Goal: Task Accomplishment & Management: Manage account settings

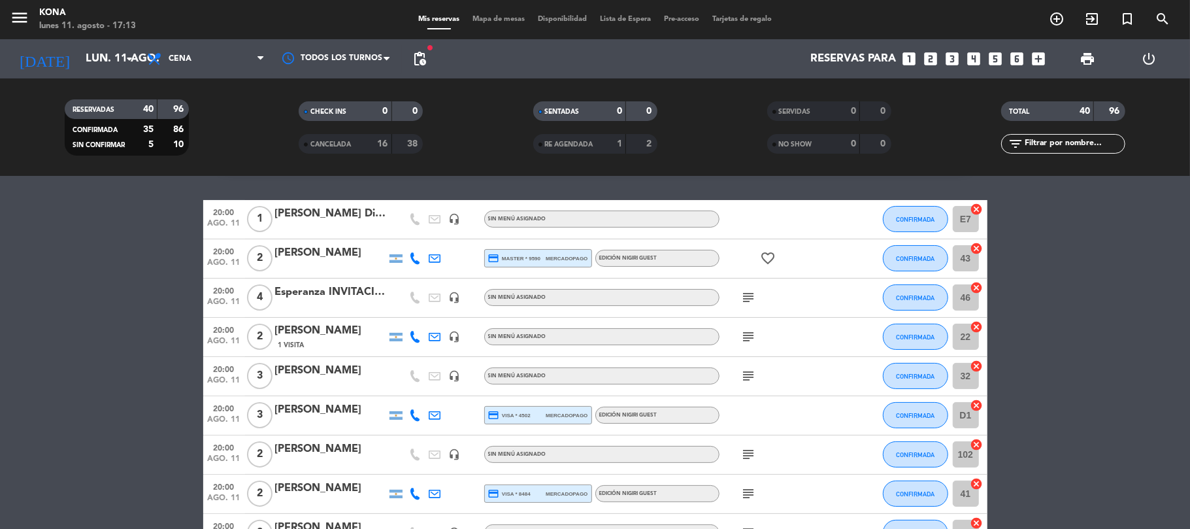
scroll to position [106, 0]
click at [741, 304] on icon "subject" at bounding box center [749, 297] width 16 height 16
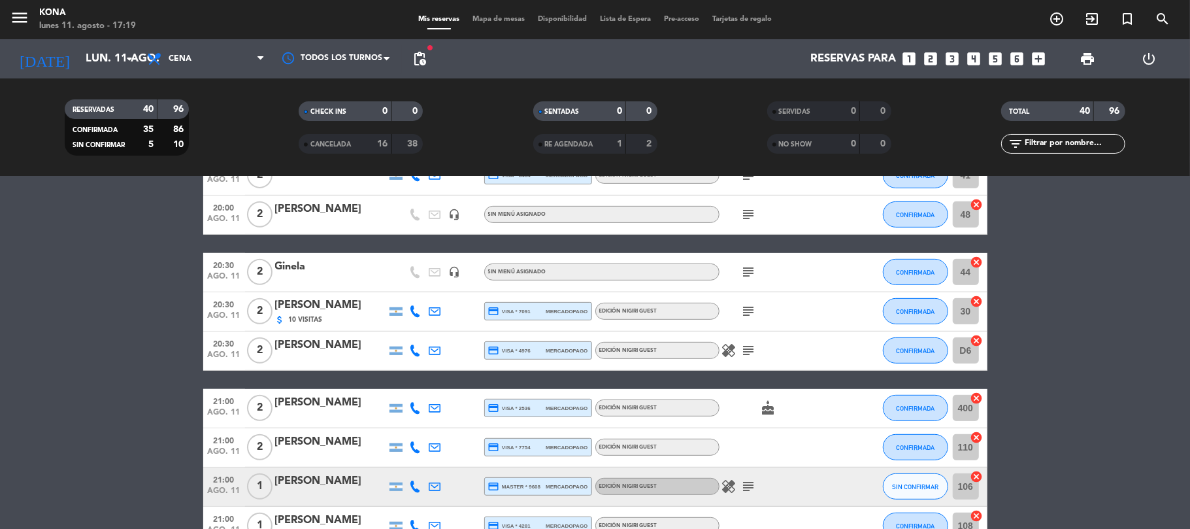
scroll to position [423, 0]
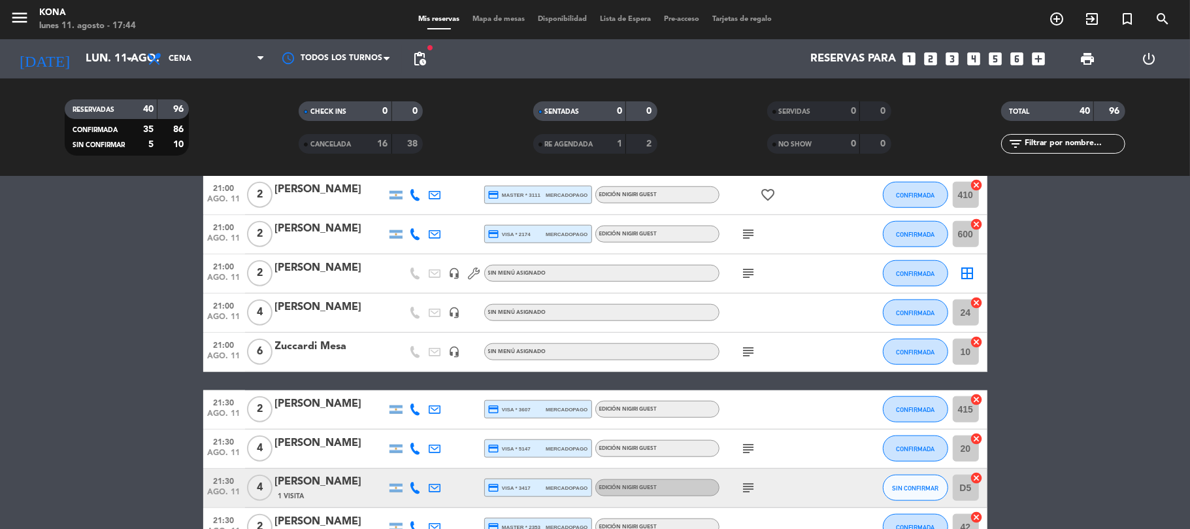
scroll to position [946, 0]
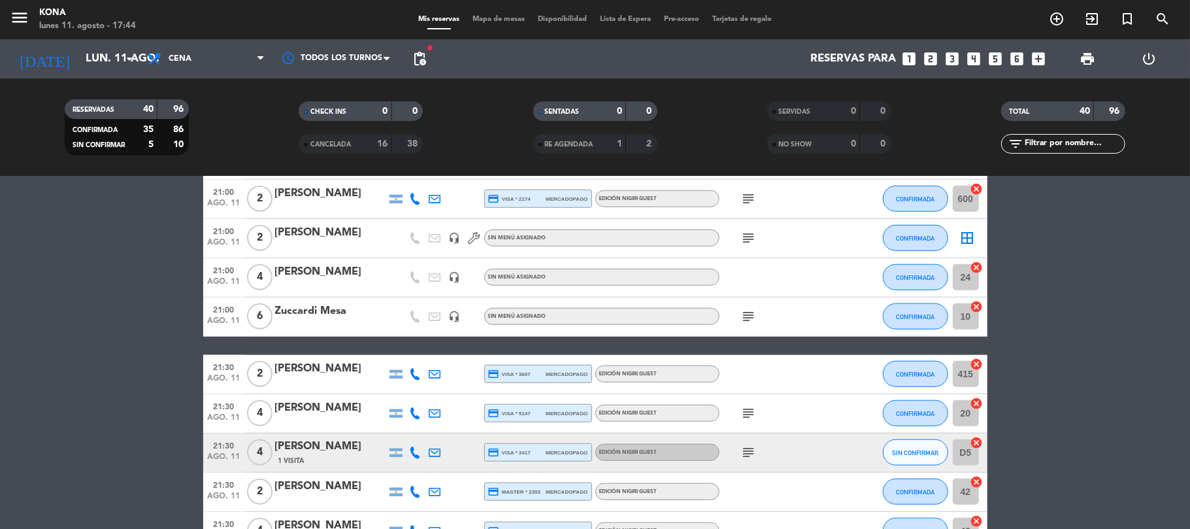
click at [311, 280] on div "[PERSON_NAME]" at bounding box center [330, 271] width 111 height 17
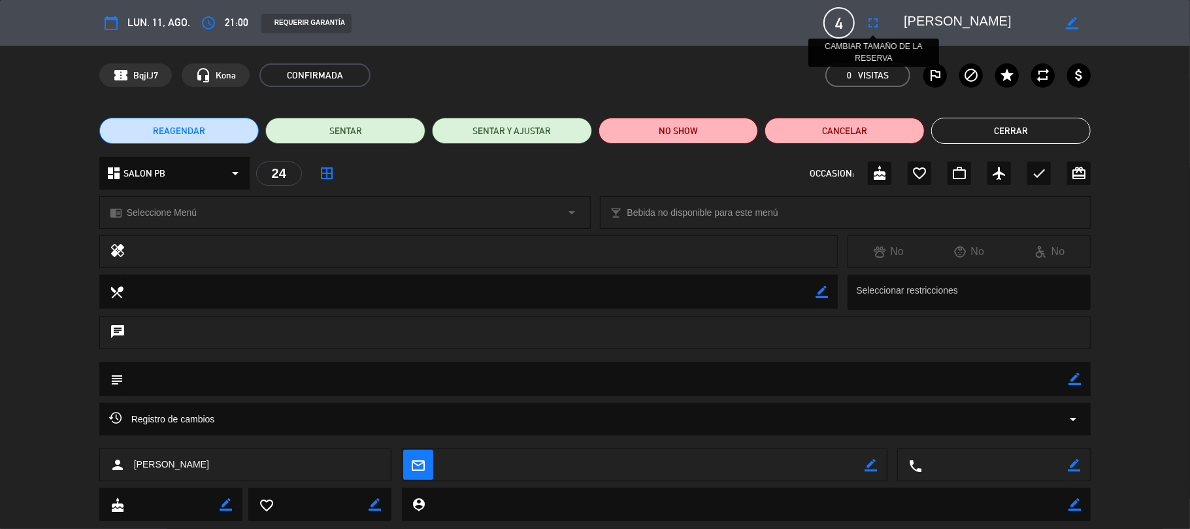
click at [870, 24] on icon "fullscreen" at bounding box center [873, 23] width 16 height 16
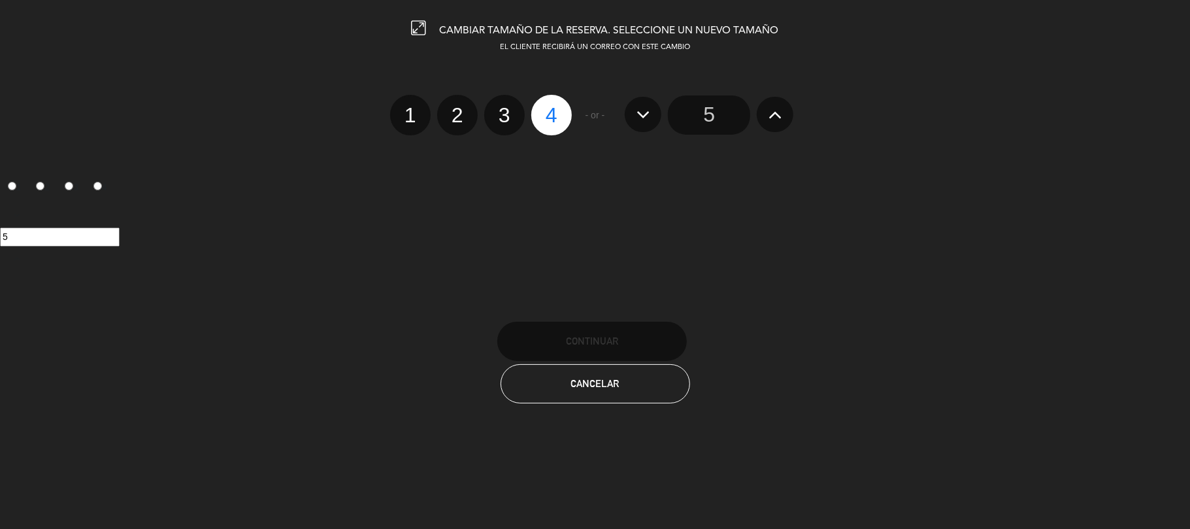
click at [457, 120] on label "2" at bounding box center [457, 115] width 41 height 41
click at [457, 108] on input "2" at bounding box center [456, 103] width 8 height 8
radio input "true"
radio input "false"
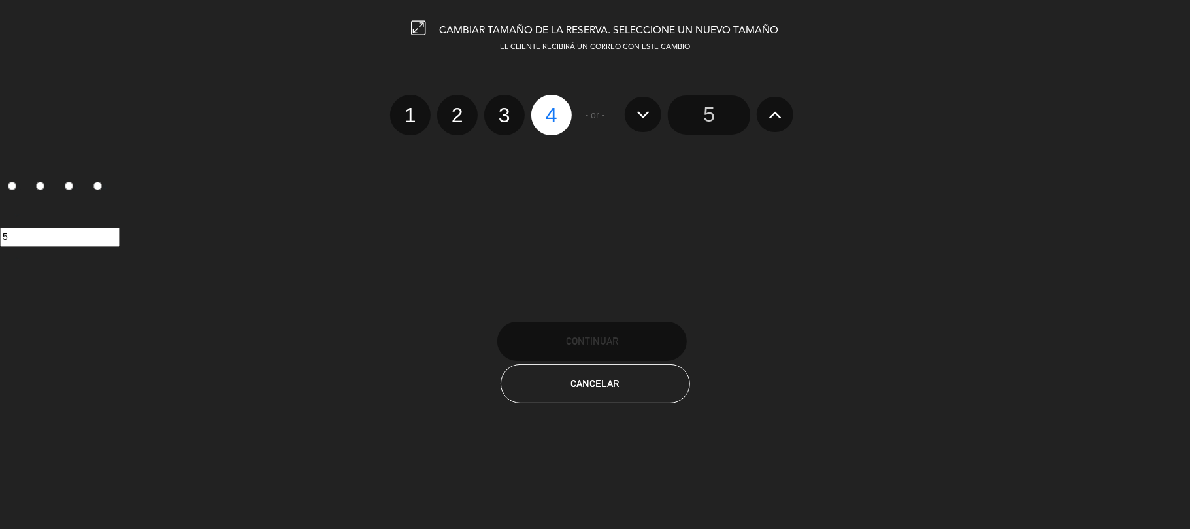
radio input "false"
radio input "true"
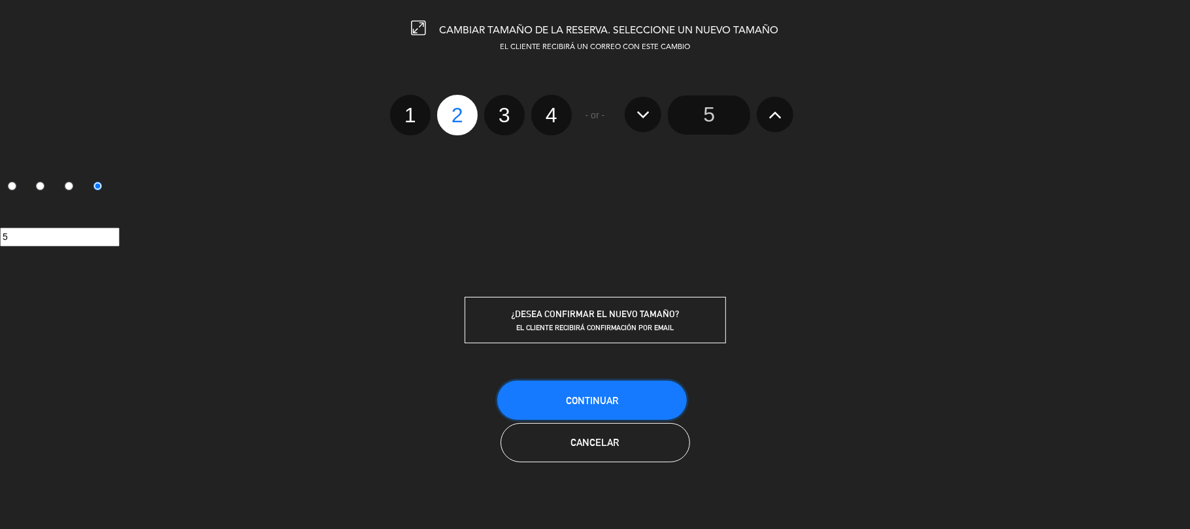
click at [592, 406] on button "Continuar" at bounding box center [591, 399] width 189 height 39
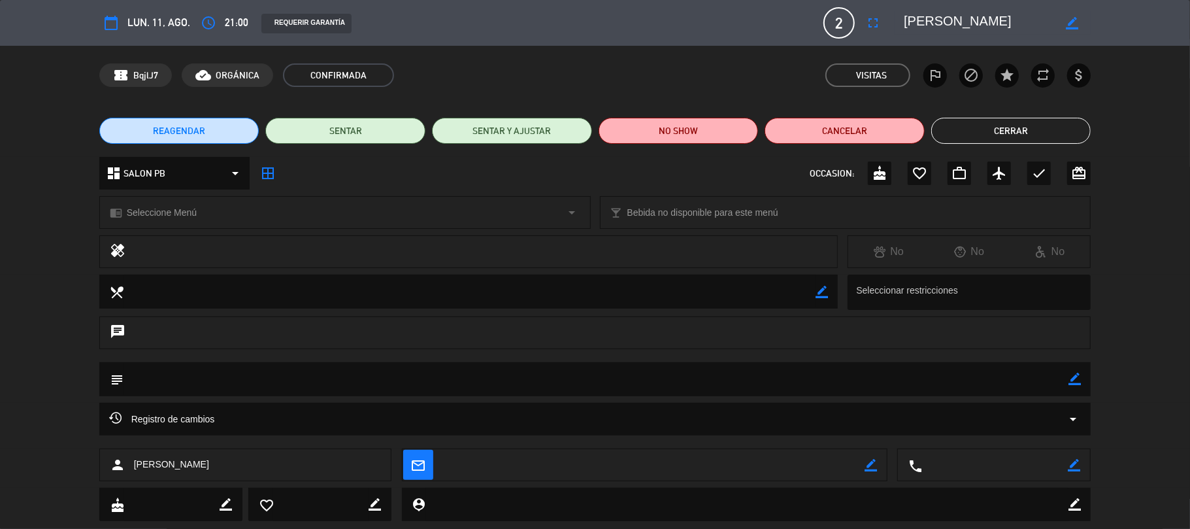
click at [971, 131] on button "Cerrar" at bounding box center [1011, 131] width 160 height 26
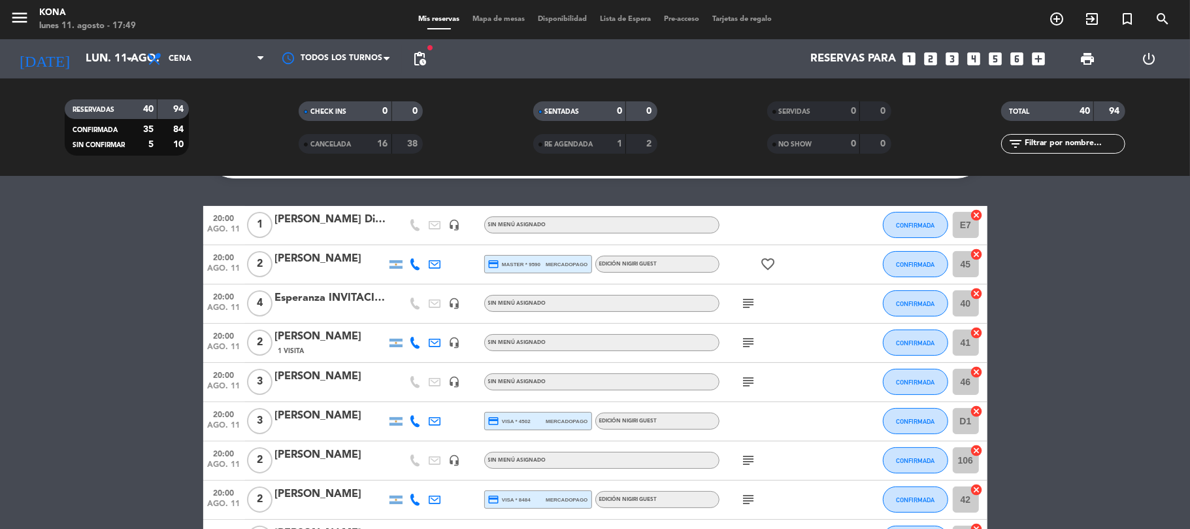
scroll to position [99, 0]
click at [745, 311] on icon "subject" at bounding box center [749, 303] width 16 height 16
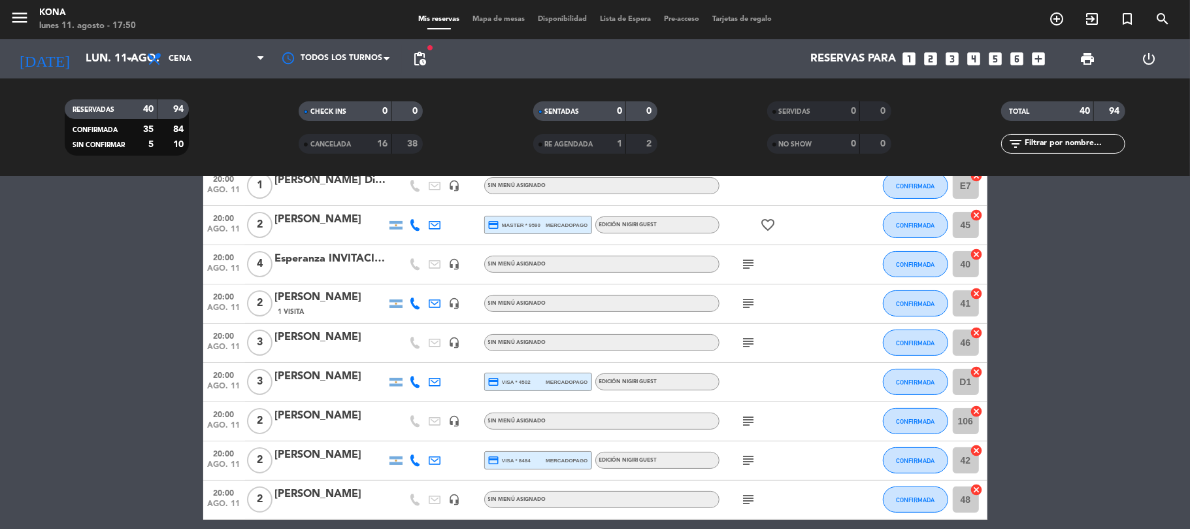
click at [753, 272] on icon "subject" at bounding box center [749, 264] width 16 height 16
click at [1085, 63] on span "print" at bounding box center [1087, 59] width 16 height 16
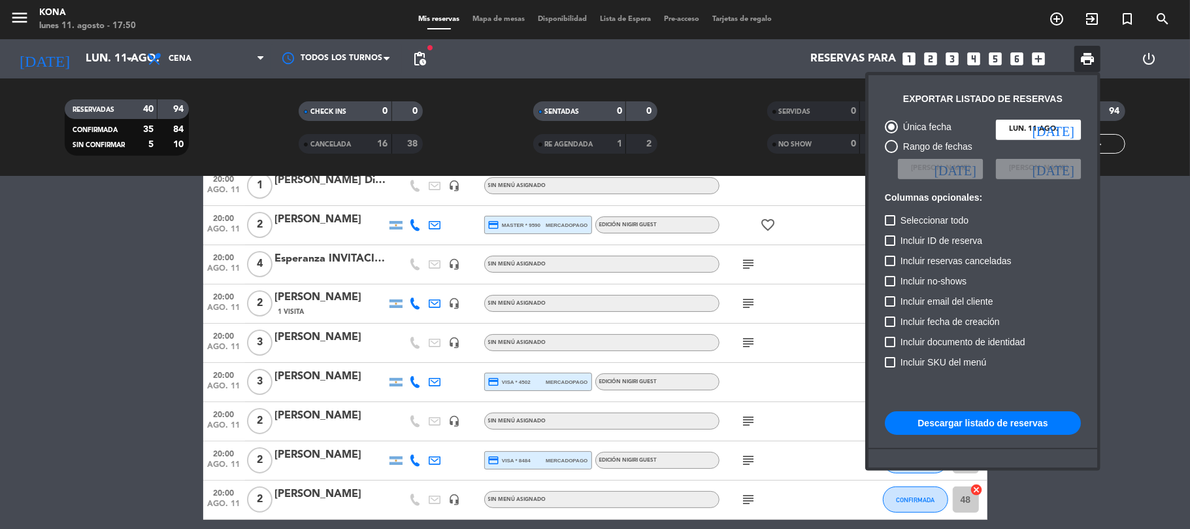
click at [957, 417] on button "Descargar listado de reservas" at bounding box center [983, 423] width 196 height 24
click at [128, 351] on div at bounding box center [595, 264] width 1190 height 529
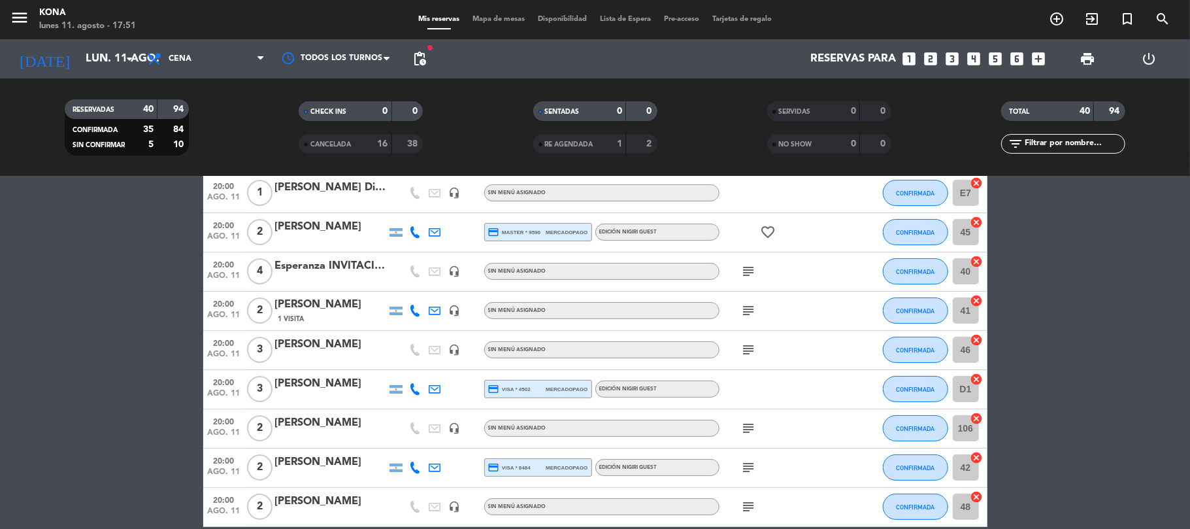
scroll to position [131, 0]
click at [1164, 16] on icon "search" at bounding box center [1163, 19] width 16 height 16
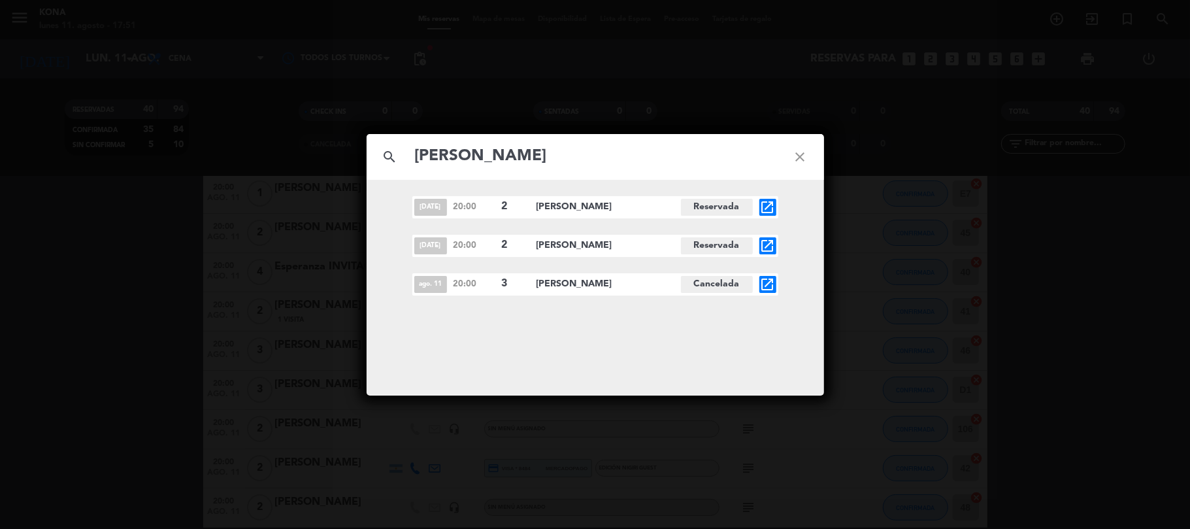
type input "[PERSON_NAME]"
click at [766, 288] on icon "open_in_new" at bounding box center [768, 284] width 16 height 16
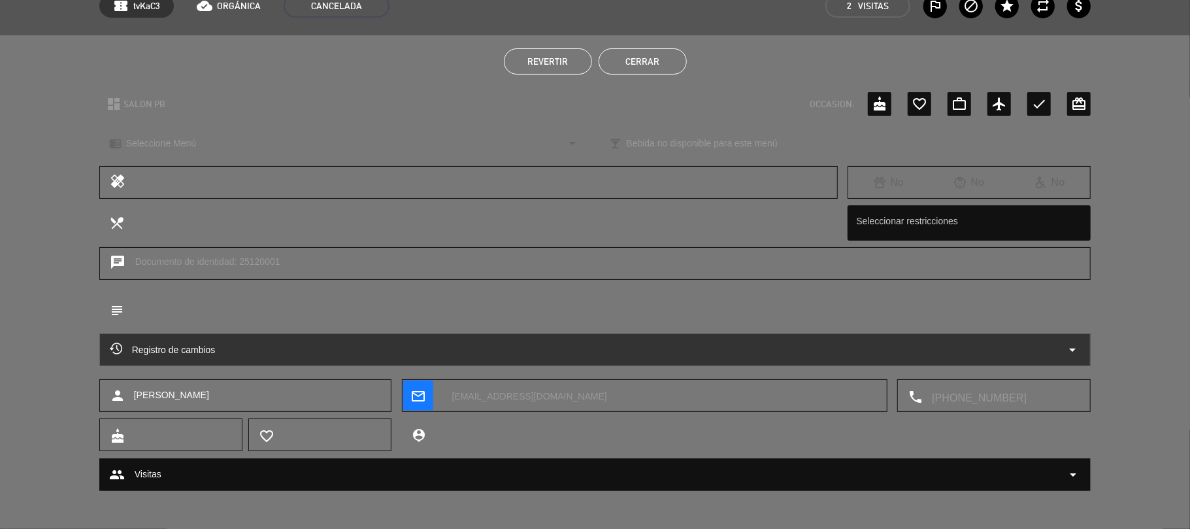
scroll to position [69, 0]
click at [545, 57] on span "Revertir" at bounding box center [547, 62] width 41 height 10
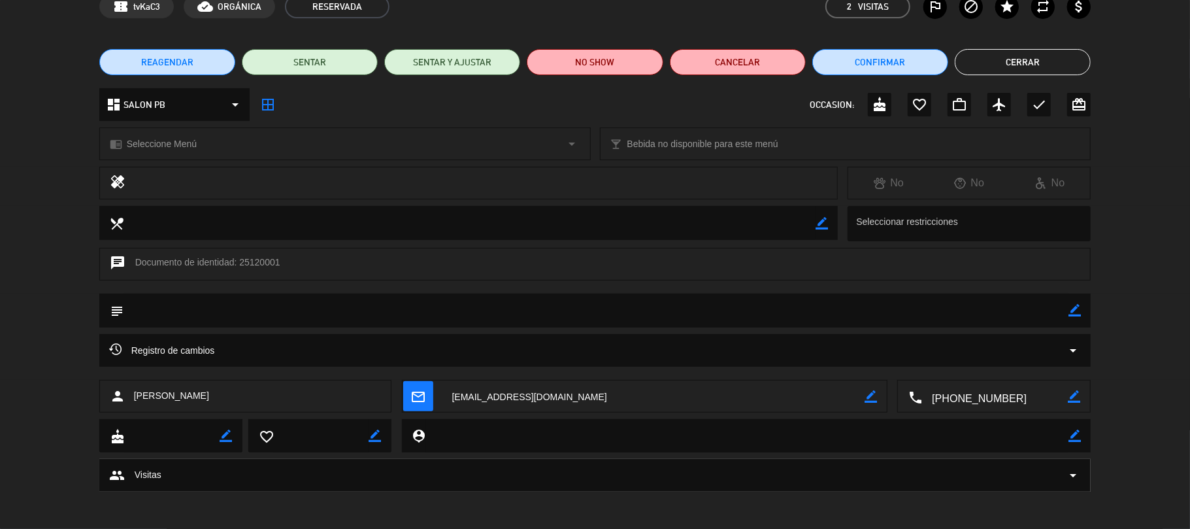
scroll to position [0, 0]
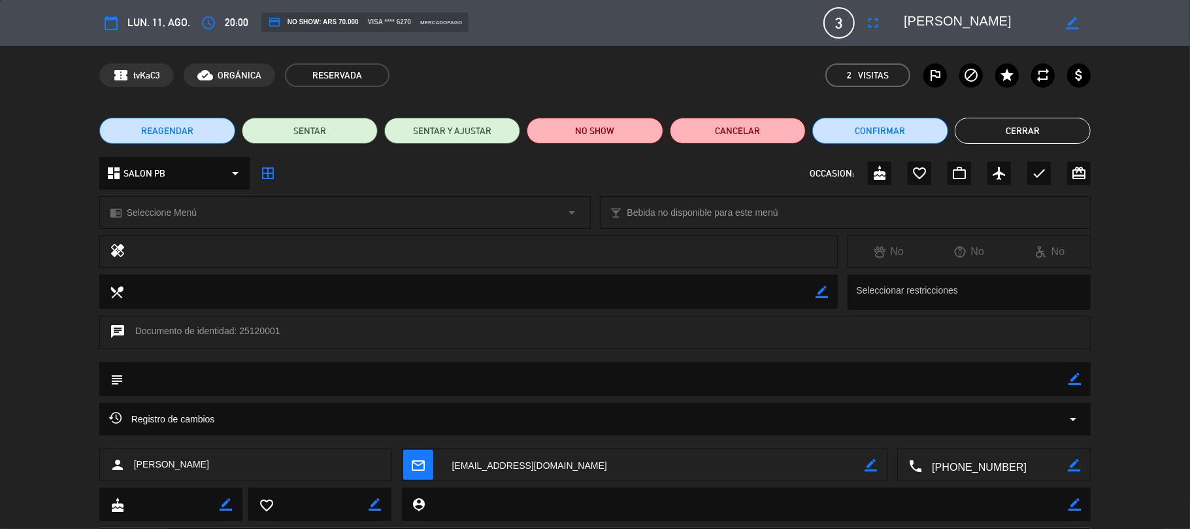
click at [984, 127] on button "Cerrar" at bounding box center [1023, 131] width 136 height 26
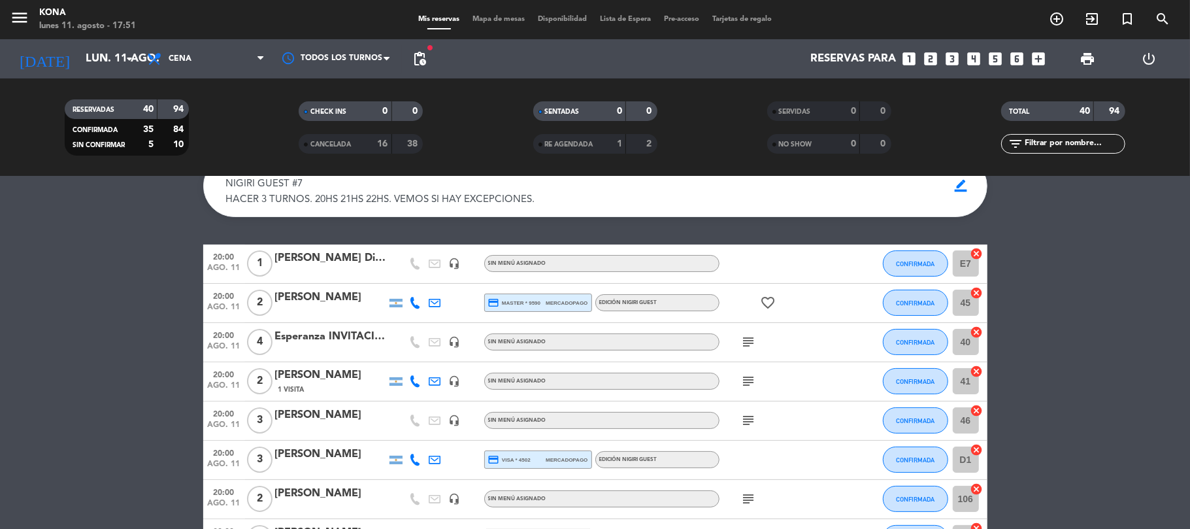
scroll to position [60, 0]
